Goal: Task Accomplishment & Management: Manage account settings

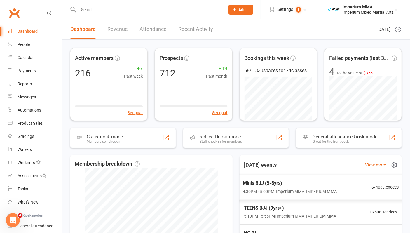
click at [311, 188] on span "4:30PM - 5:00PM | Imperium MMA | IMPERIUM MMA" at bounding box center [290, 191] width 94 height 7
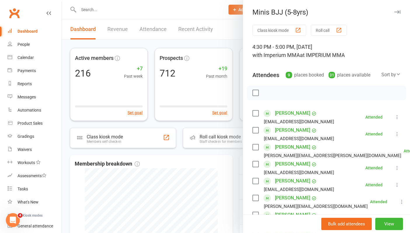
click at [125, 1] on div at bounding box center [236, 116] width 348 height 233
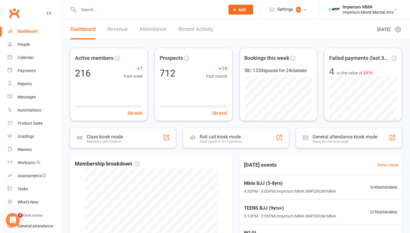
click at [129, 10] on input "text" at bounding box center [149, 10] width 144 height 8
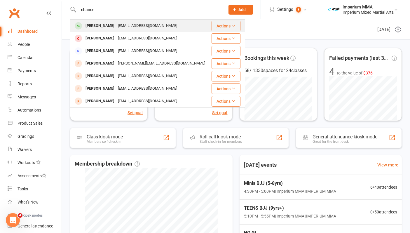
type input "chance"
click at [105, 28] on div "[PERSON_NAME]" at bounding box center [100, 26] width 32 height 8
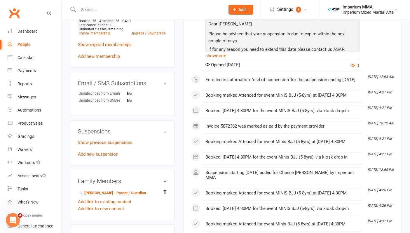
scroll to position [259, 0]
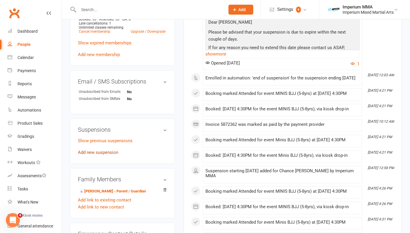
click at [99, 152] on link "Add new suspension" at bounding box center [98, 152] width 40 height 5
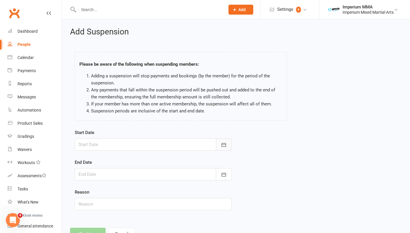
click at [225, 143] on icon "button" at bounding box center [224, 145] width 4 height 4
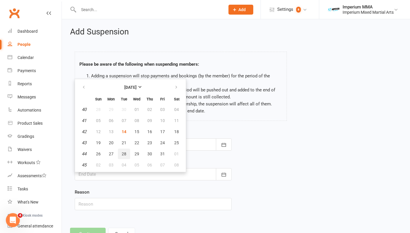
click at [123, 152] on span "28" at bounding box center [124, 154] width 5 height 5
type input "[DATE]"
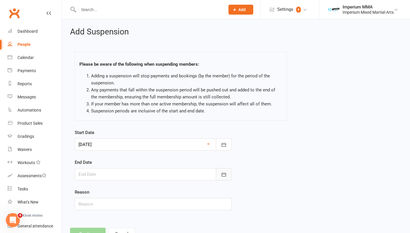
click at [225, 174] on icon "button" at bounding box center [224, 175] width 6 height 6
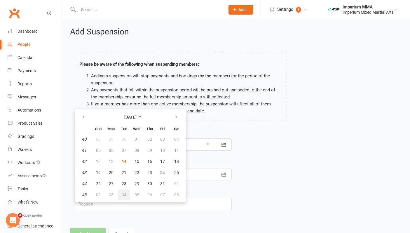
click at [122, 193] on span "04" at bounding box center [124, 195] width 5 height 5
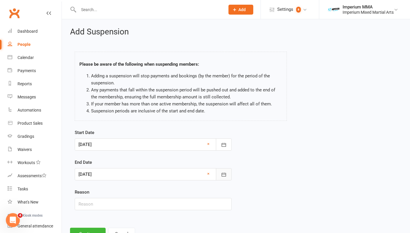
click at [226, 175] on icon "button" at bounding box center [224, 175] width 6 height 6
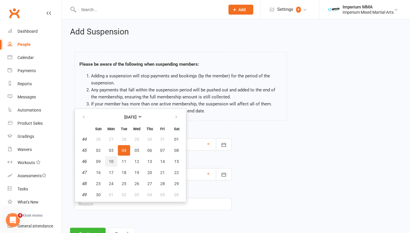
click at [109, 162] on span "10" at bounding box center [111, 161] width 5 height 5
type input "[DATE]"
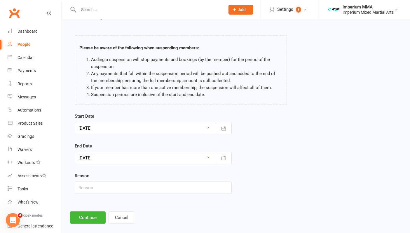
scroll to position [23, 0]
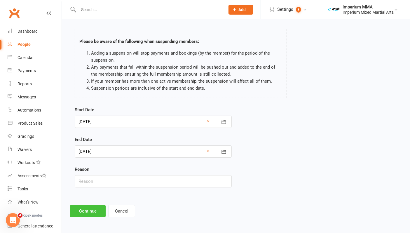
click at [93, 207] on button "Continue" at bounding box center [88, 211] width 36 height 12
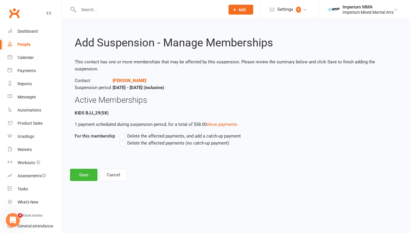
scroll to position [0, 0]
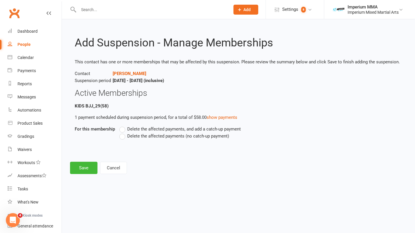
click at [123, 137] on label "Delete the affected payments (no catch-up payment)" at bounding box center [174, 136] width 110 height 7
click at [123, 133] on input "Delete the affected payments (no catch-up payment)" at bounding box center [121, 133] width 4 height 0
click at [79, 170] on button "Save" at bounding box center [83, 168] width 27 height 12
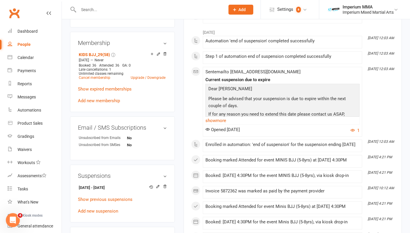
scroll to position [227, 0]
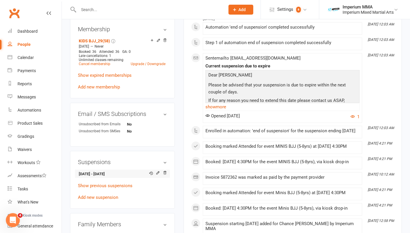
drag, startPoint x: 79, startPoint y: 174, endPoint x: 126, endPoint y: 175, distance: 47.1
click at [126, 175] on strong "[DATE] - [DATE]" at bounding box center [121, 174] width 85 height 6
copy strong "[DATE] - [DATE]"
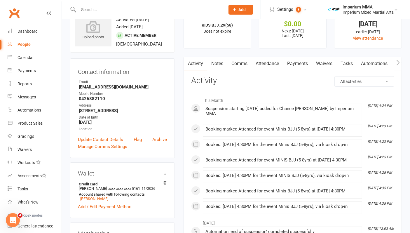
scroll to position [0, 0]
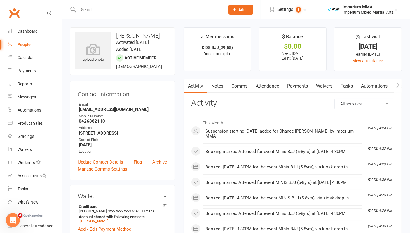
click at [241, 80] on link "Comms" at bounding box center [240, 85] width 24 height 13
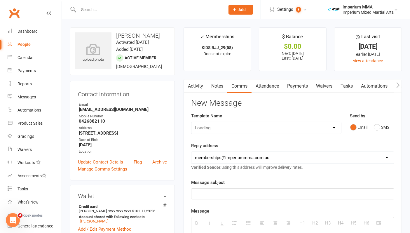
click at [245, 86] on link "Comms" at bounding box center [240, 85] width 24 height 13
click at [237, 127] on select "Select Template [SMS] WE MISS YOU [Email] 10 CLASS PASS EXPIRY [Email] Confirma…" at bounding box center [267, 128] width 150 height 12
select select "10"
click at [192, 122] on select "Select Template [SMS] WE MISS YOU [Email] 10 CLASS PASS EXPIRY [Email] Confirma…" at bounding box center [267, 128] width 150 height 12
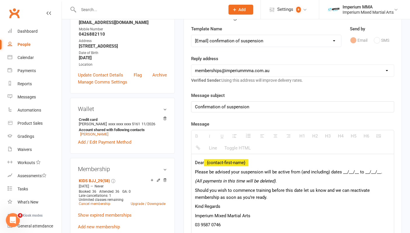
scroll to position [97, 0]
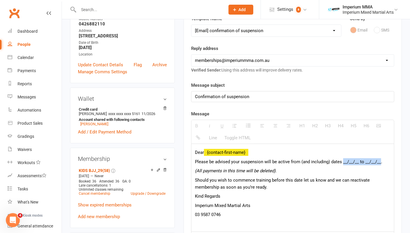
drag, startPoint x: 342, startPoint y: 163, endPoint x: 379, endPoint y: 160, distance: 37.2
click at [379, 160] on span "Please be advised your suspension will be active from (and including) dates __/…" at bounding box center [289, 161] width 188 height 5
paste div
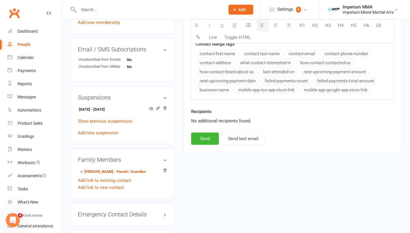
scroll to position [292, 0]
click at [207, 136] on button "Send" at bounding box center [205, 138] width 28 height 12
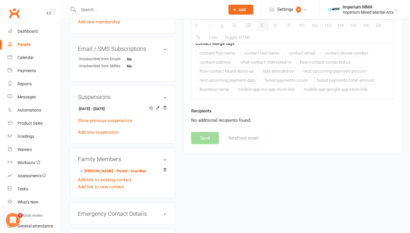
select select
drag, startPoint x: 30, startPoint y: 29, endPoint x: 36, endPoint y: 33, distance: 6.5
click at [31, 29] on div "Dashboard" at bounding box center [28, 31] width 20 height 5
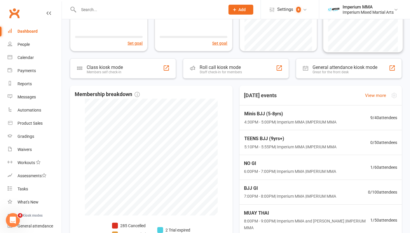
scroll to position [120, 0]
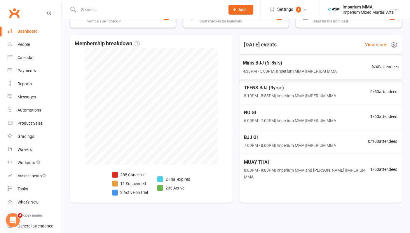
click at [259, 62] on span "Minis BJJ (5-8yrs)" at bounding box center [290, 63] width 94 height 8
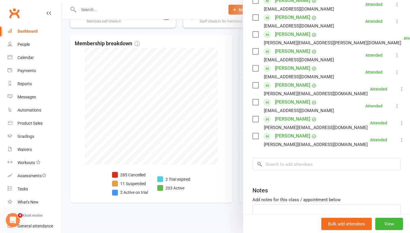
scroll to position [0, 0]
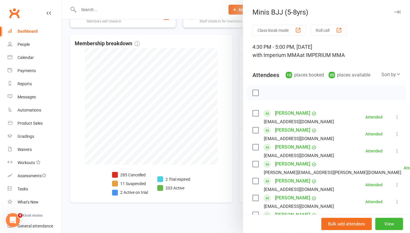
click at [395, 11] on icon "button" at bounding box center [398, 12] width 6 height 4
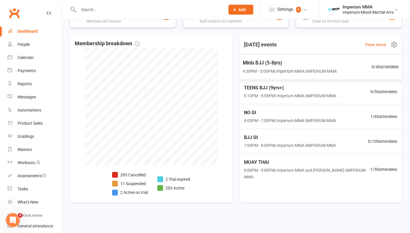
click at [252, 64] on span "Minis BJJ (5-8yrs)" at bounding box center [290, 63] width 94 height 8
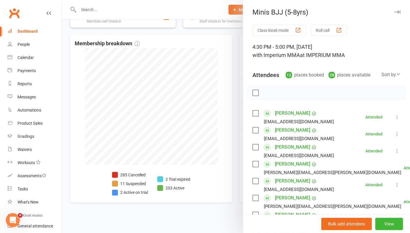
drag, startPoint x: 389, startPoint y: 12, endPoint x: 380, endPoint y: 15, distance: 9.9
click at [395, 12] on icon "button" at bounding box center [398, 12] width 6 height 4
